Goal: Register for event/course

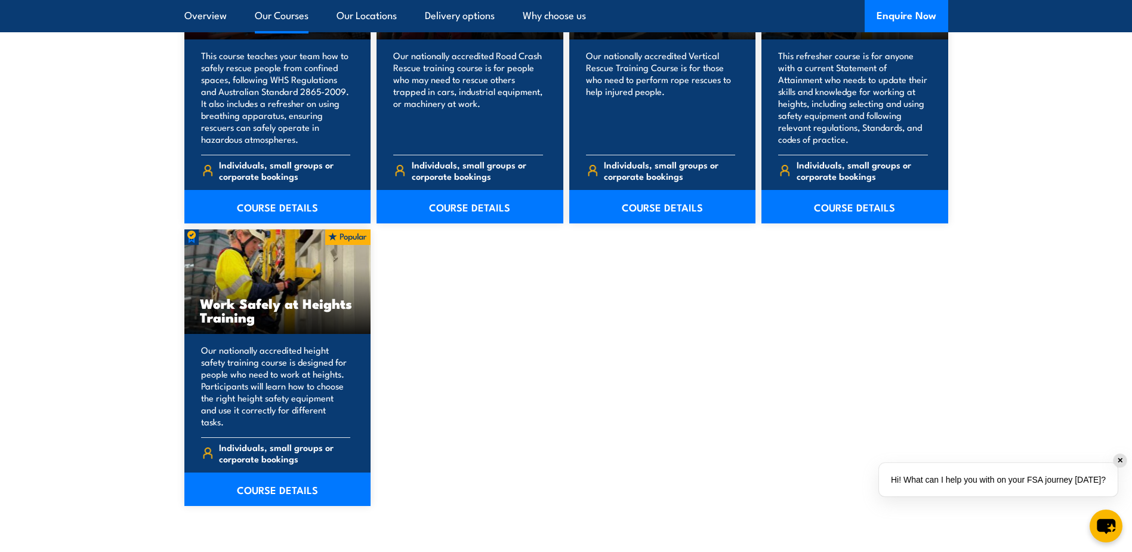
scroll to position [1433, 0]
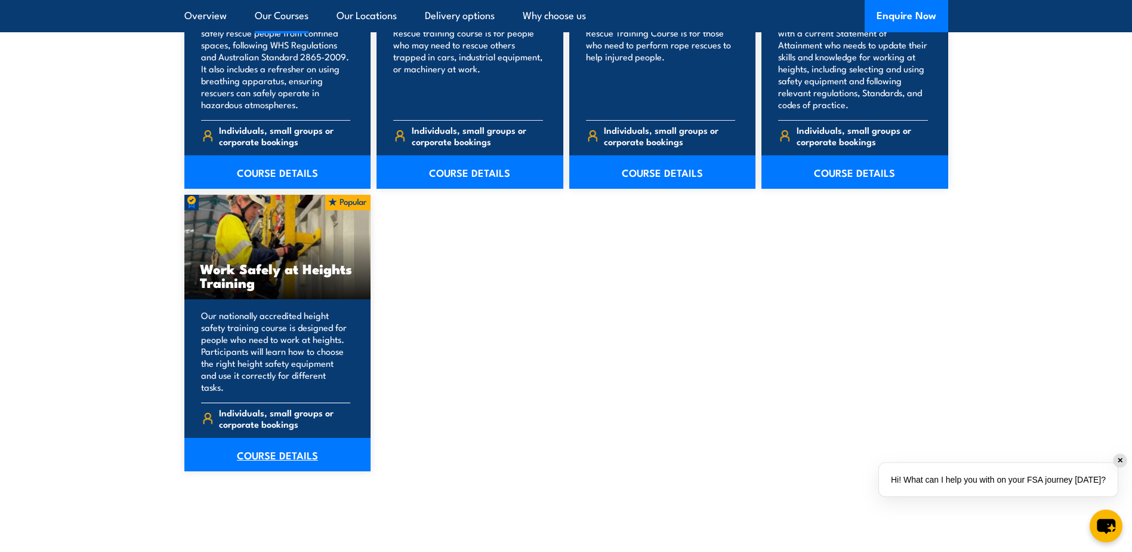
click at [296, 441] on link "COURSE DETAILS" at bounding box center [277, 454] width 187 height 33
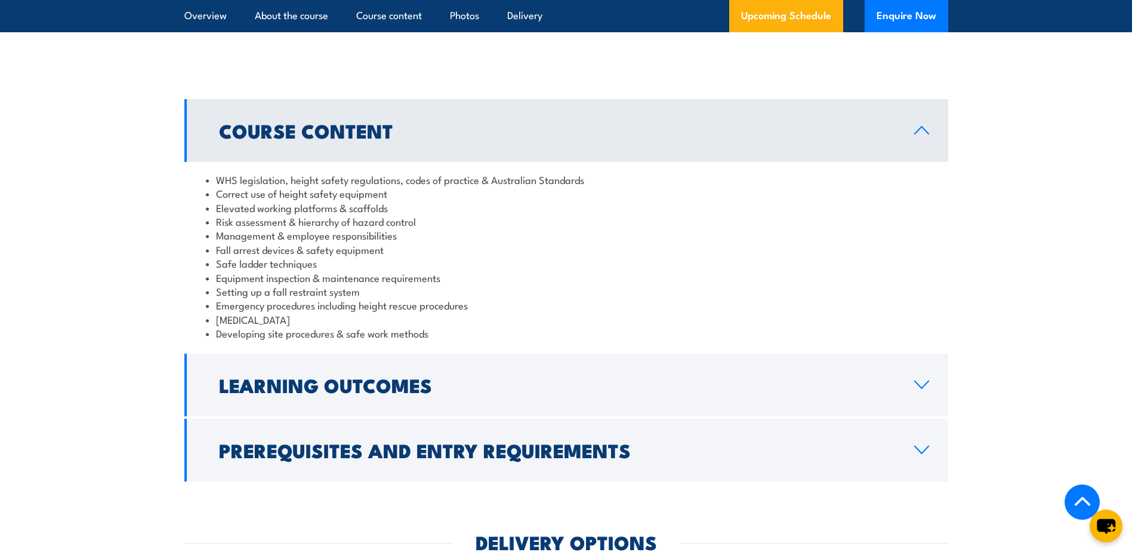
scroll to position [1015, 0]
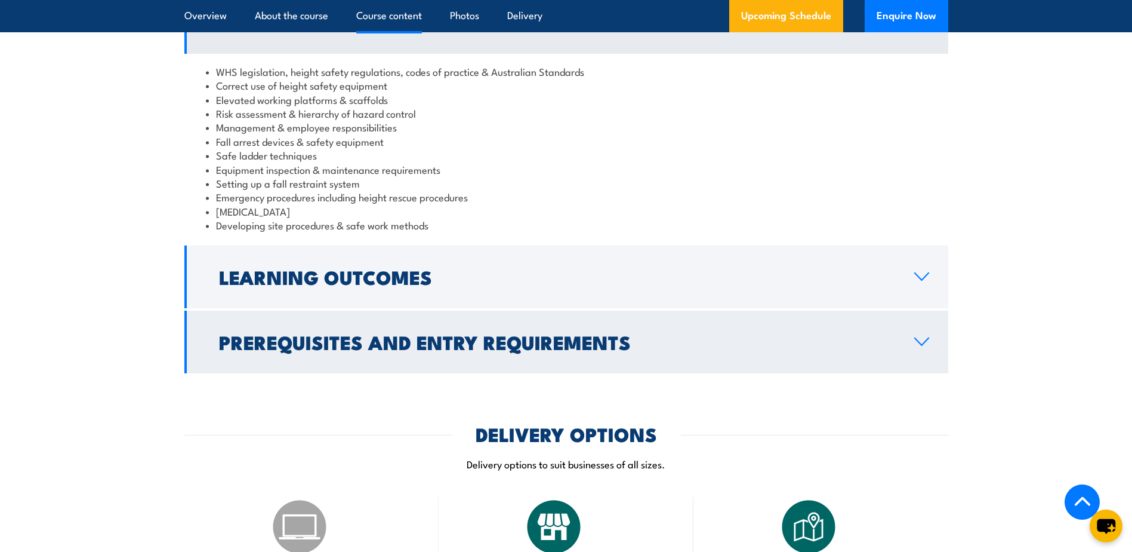
click at [706, 330] on link "Prerequisites and Entry Requirements" at bounding box center [566, 341] width 764 height 63
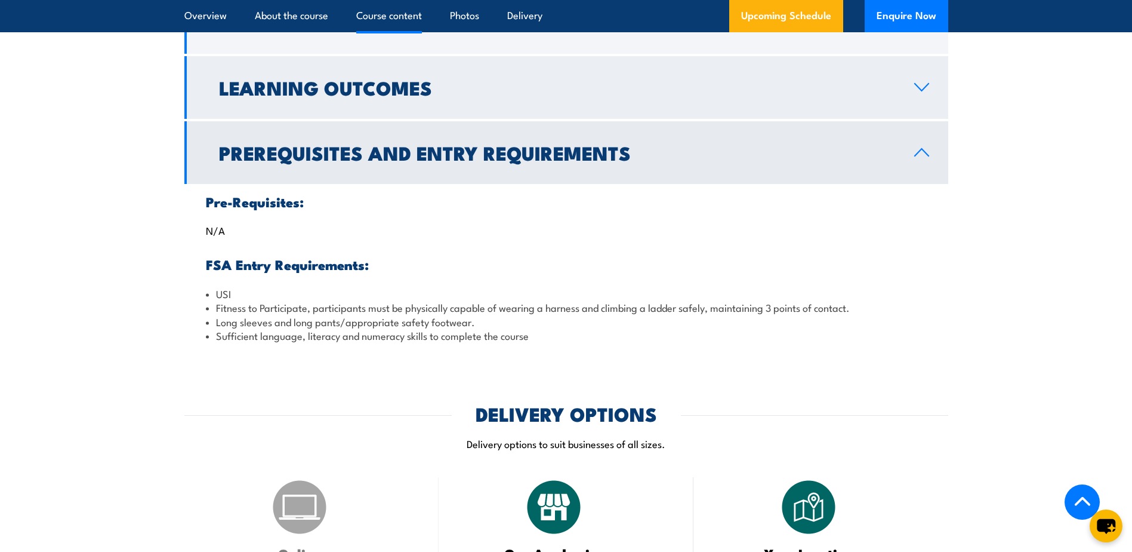
click at [710, 104] on link "Learning Outcomes" at bounding box center [566, 87] width 764 height 63
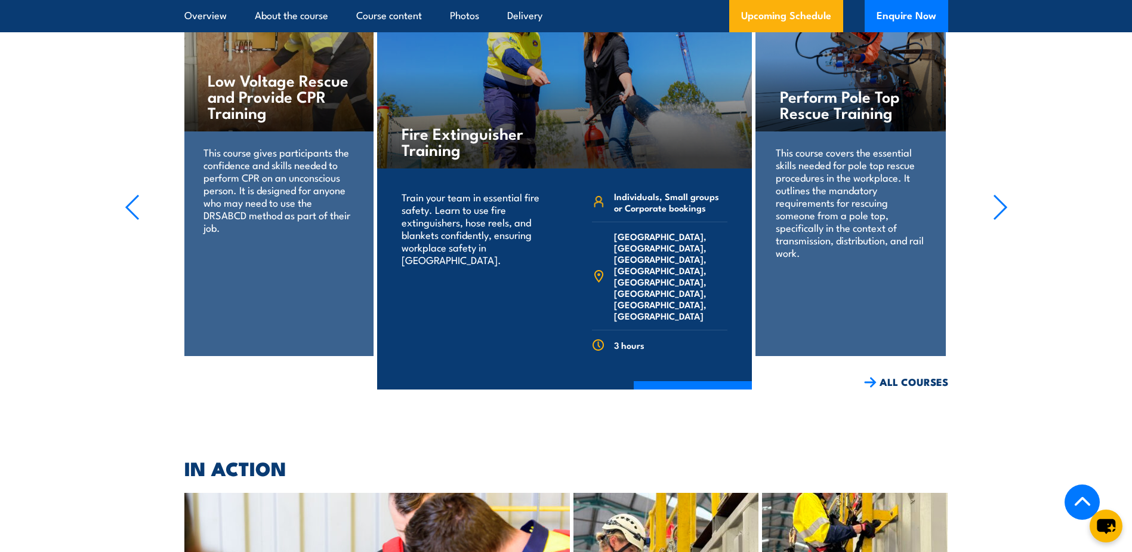
scroll to position [3940, 0]
